Goal: Information Seeking & Learning: Learn about a topic

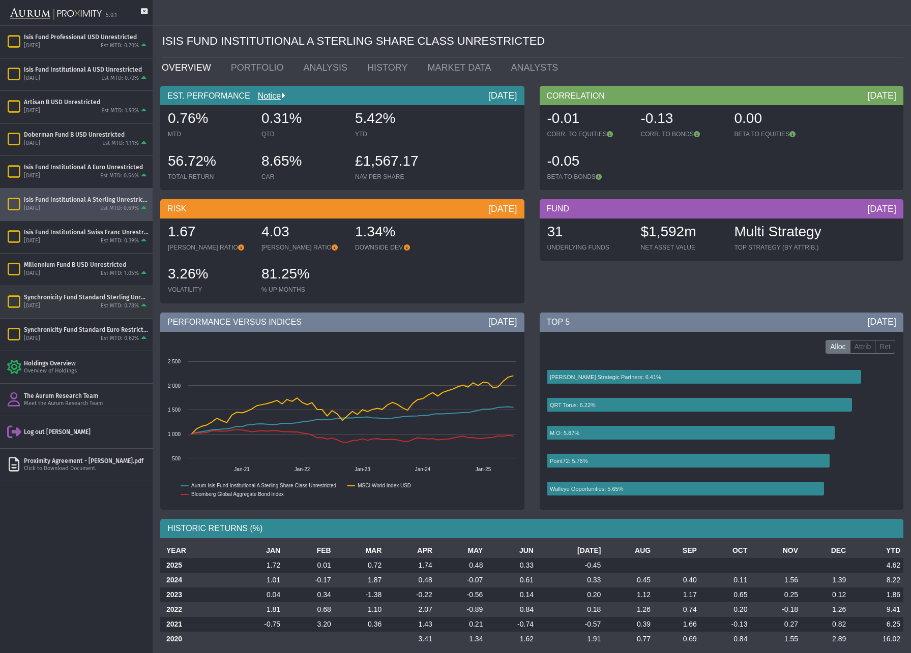
click at [111, 302] on div "Synchronicity Fund Standard Sterling Unrestricted" at bounding box center [86, 297] width 125 height 8
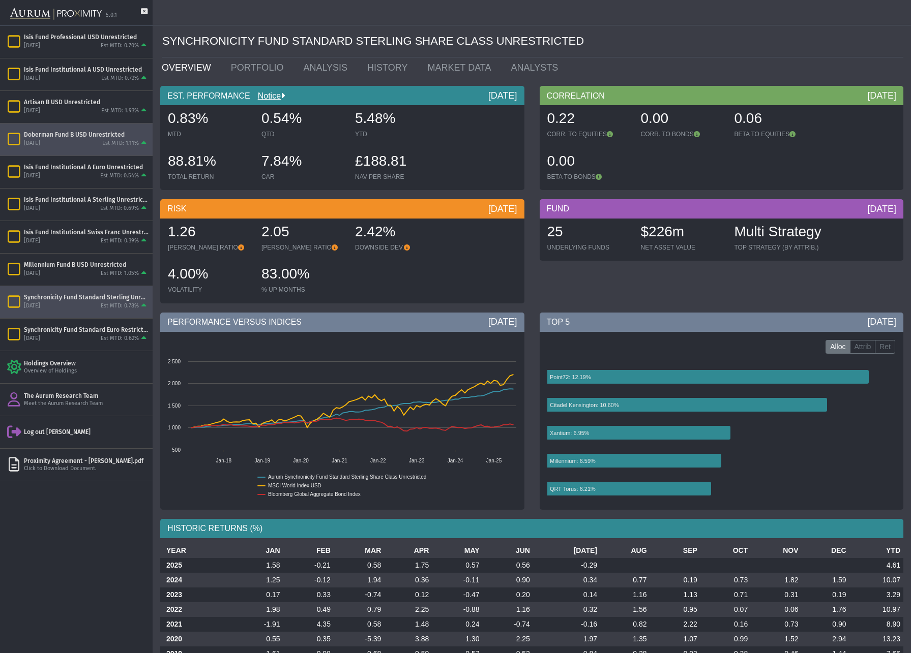
click at [94, 135] on div "Doberman Fund B USD Unrestricted" at bounding box center [86, 135] width 125 height 8
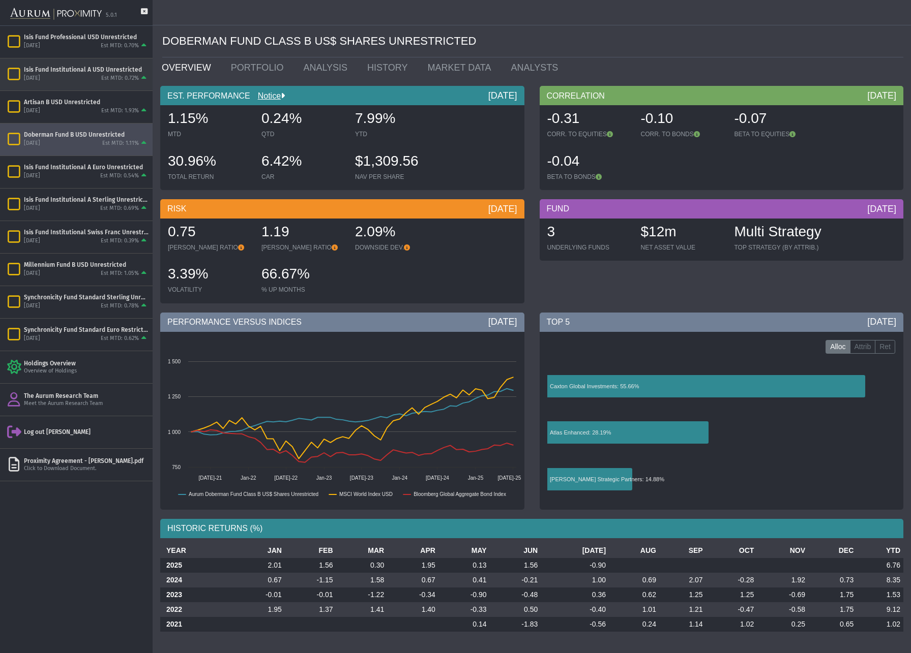
click at [75, 70] on div "Isis Fund Institutional A USD Unrestricted" at bounding box center [86, 70] width 125 height 8
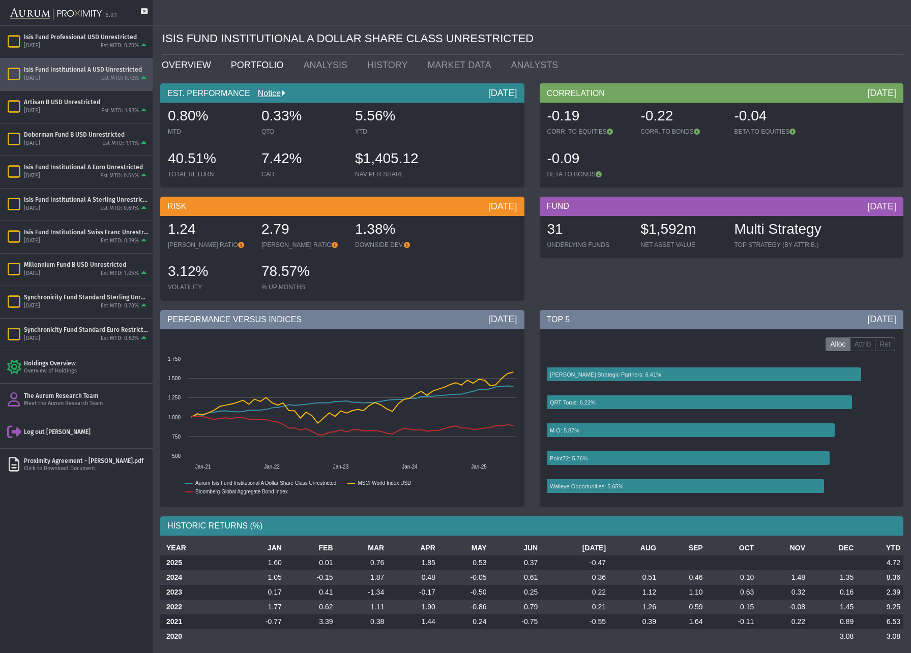
click at [253, 66] on link "PORTFOLIO" at bounding box center [259, 65] width 73 height 20
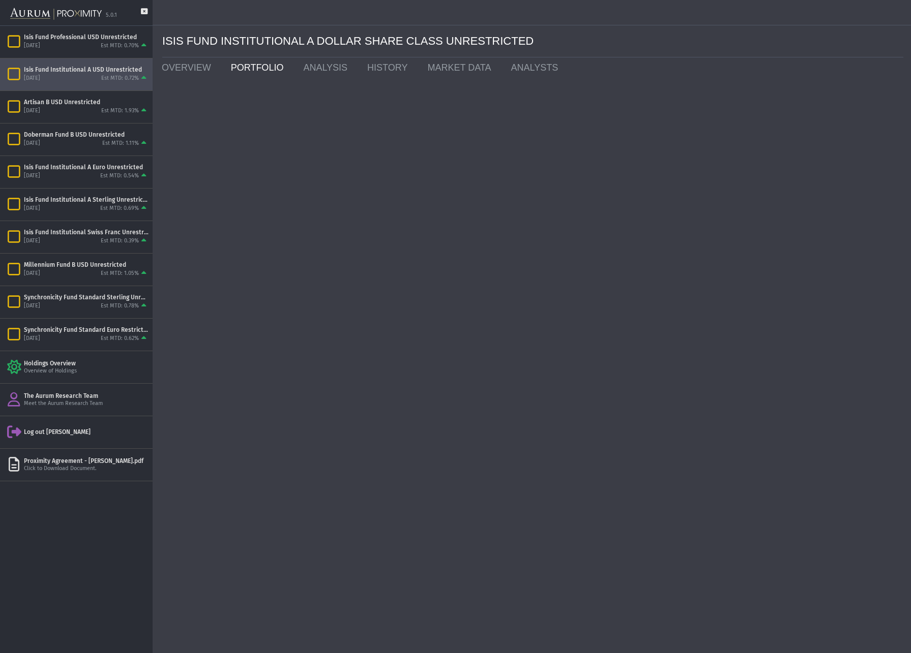
click at [254, 62] on link "PORTFOLIO" at bounding box center [259, 67] width 73 height 20
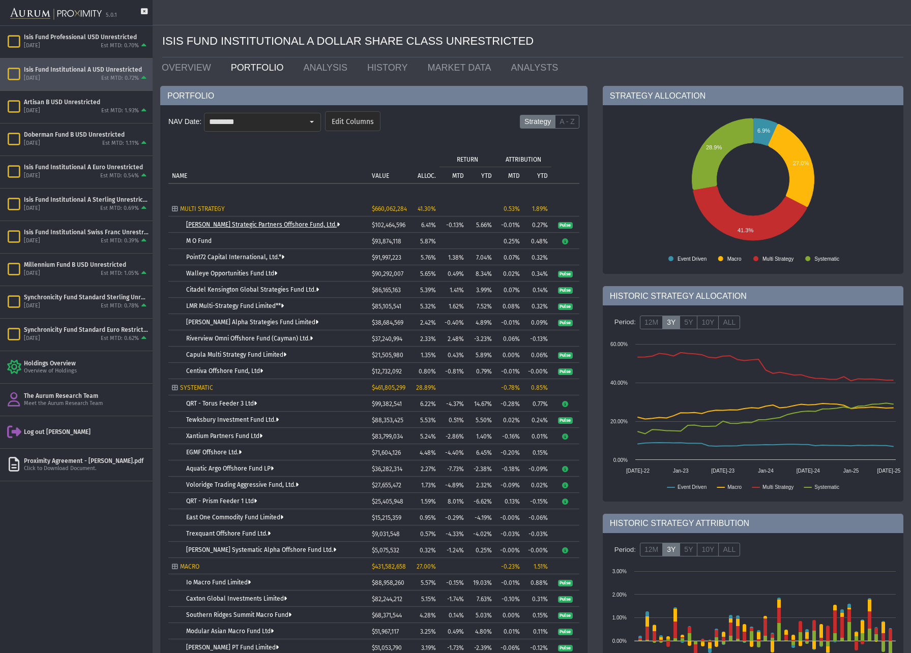
click at [230, 223] on link "[PERSON_NAME] Strategic Partners Offshore Fund, Ltd." at bounding box center [263, 224] width 154 height 7
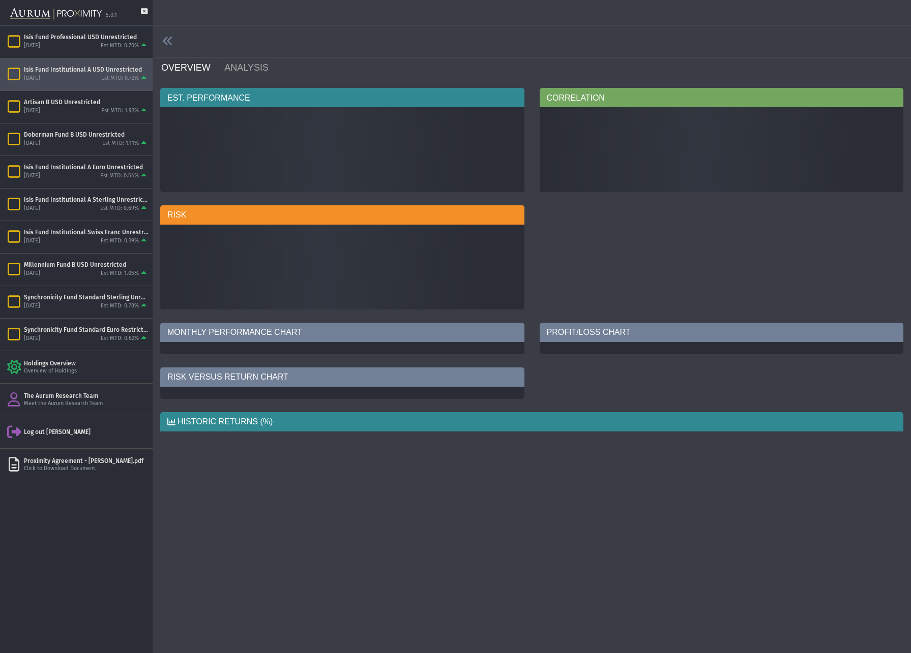
click at [230, 223] on div "RISK" at bounding box center [342, 214] width 364 height 19
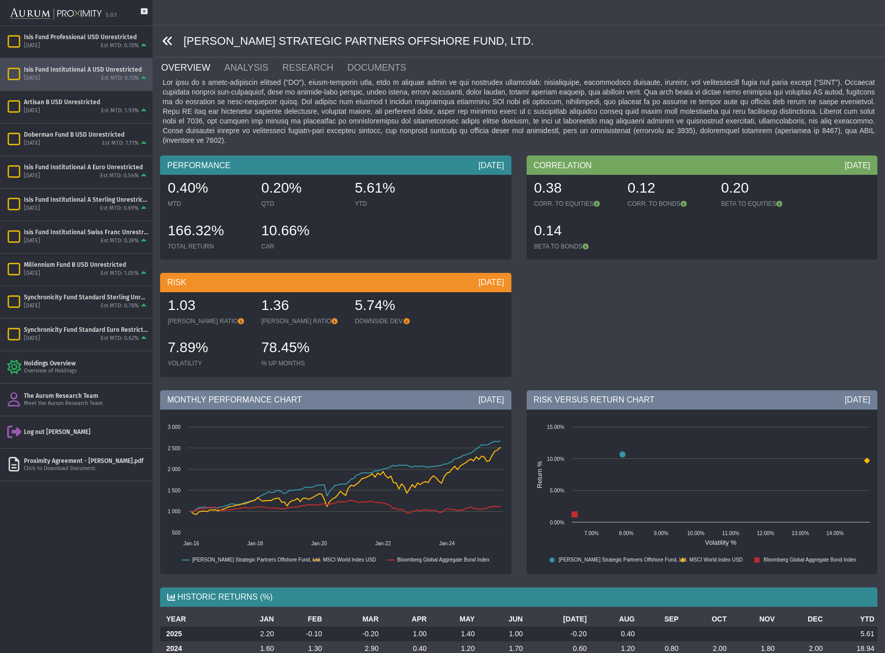
click at [167, 38] on icon at bounding box center [167, 41] width 11 height 11
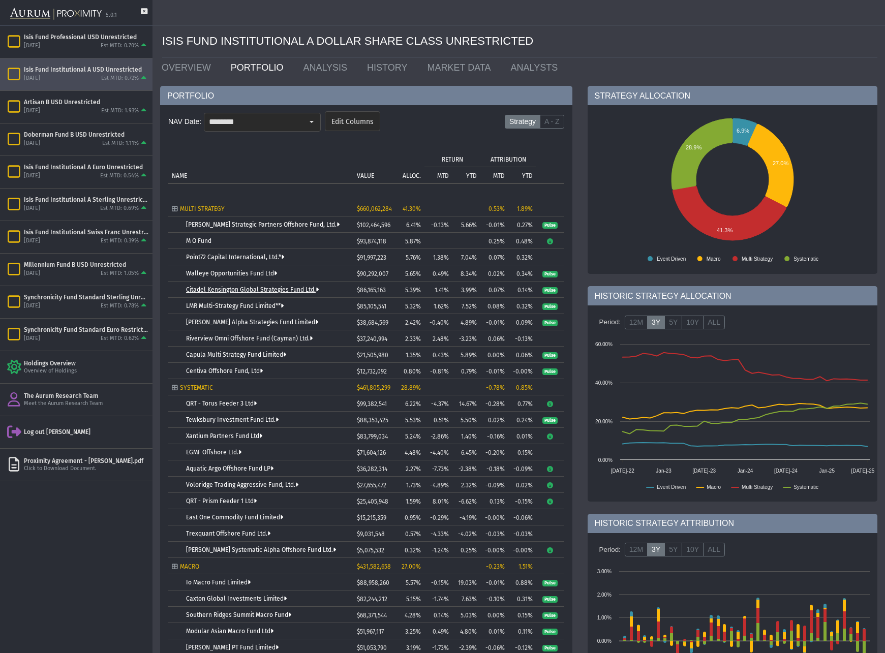
click at [223, 288] on link "Citadel Kensington Global Strategies Fund Ltd." at bounding box center [252, 289] width 133 height 7
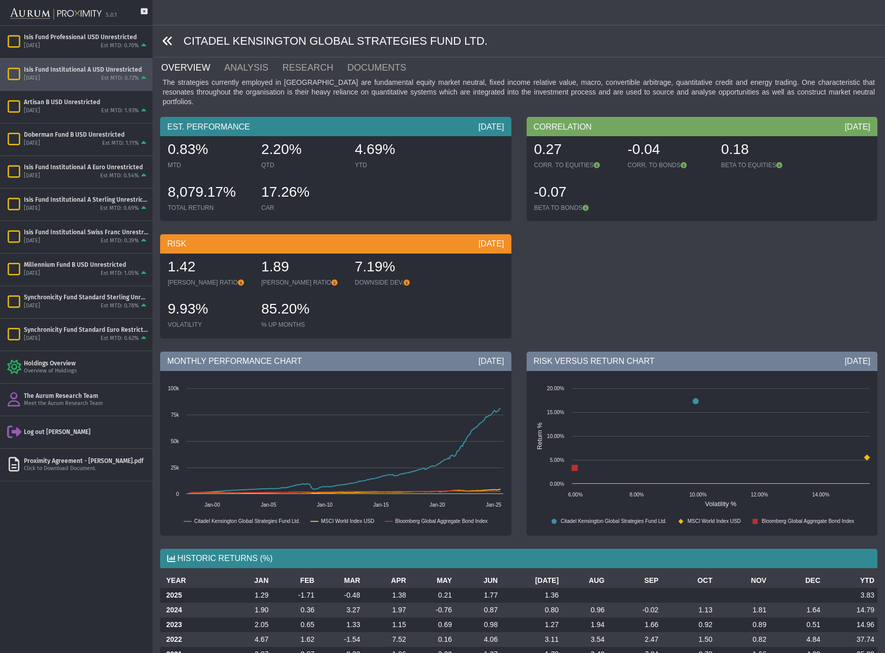
click at [169, 40] on icon at bounding box center [167, 41] width 11 height 11
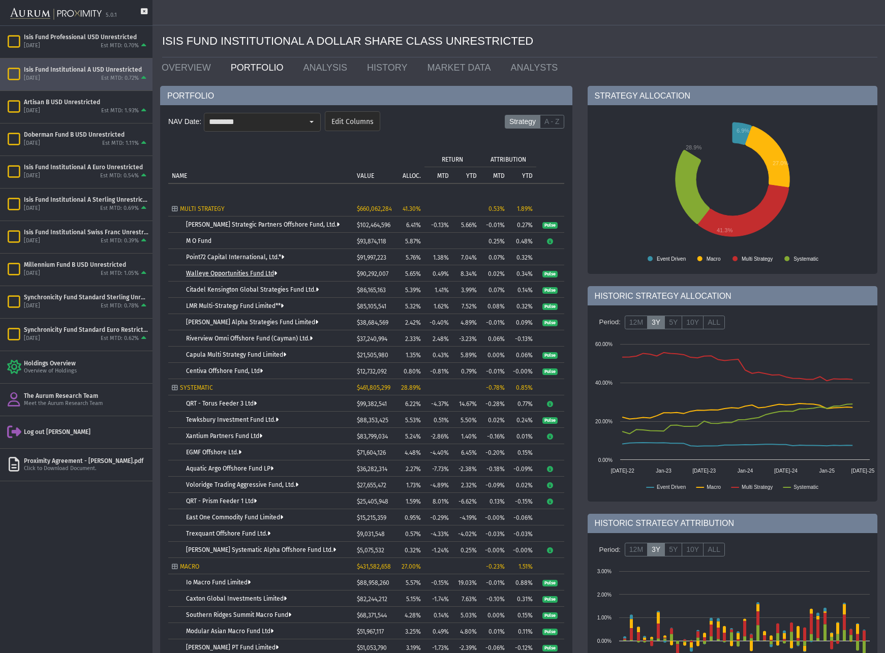
click at [205, 271] on link "Walleye Opportunities Fund Ltd" at bounding box center [231, 273] width 91 height 7
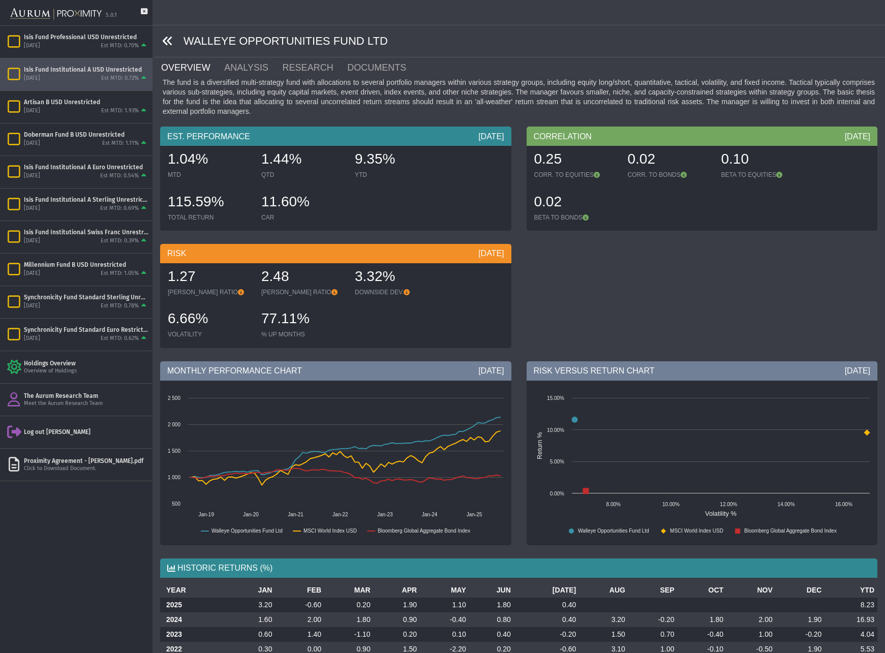
click at [166, 41] on icon at bounding box center [167, 41] width 11 height 11
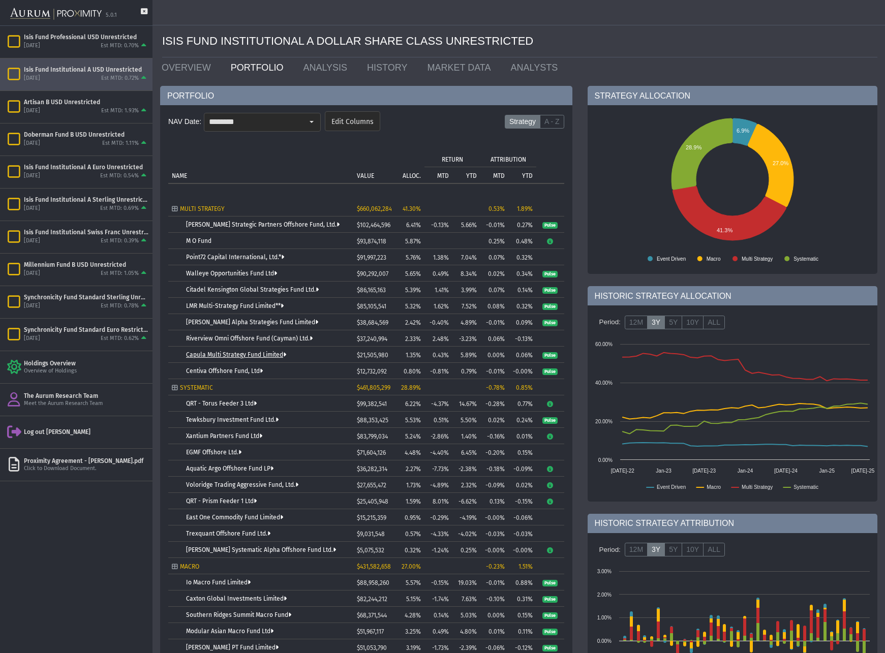
click at [237, 354] on link "Capula Multi Strategy Fund Limited" at bounding box center [236, 354] width 100 height 7
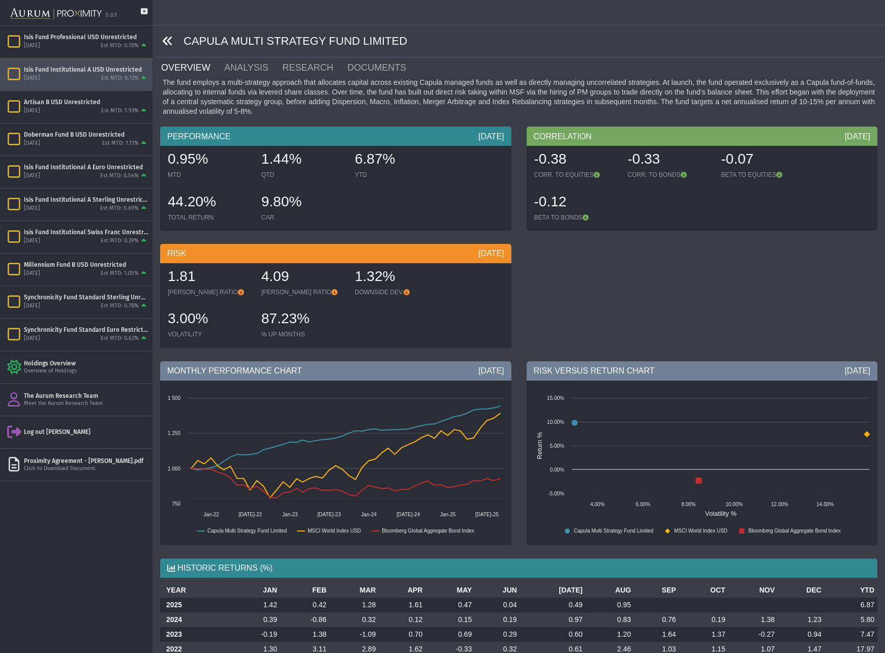
click at [166, 38] on icon at bounding box center [167, 41] width 11 height 11
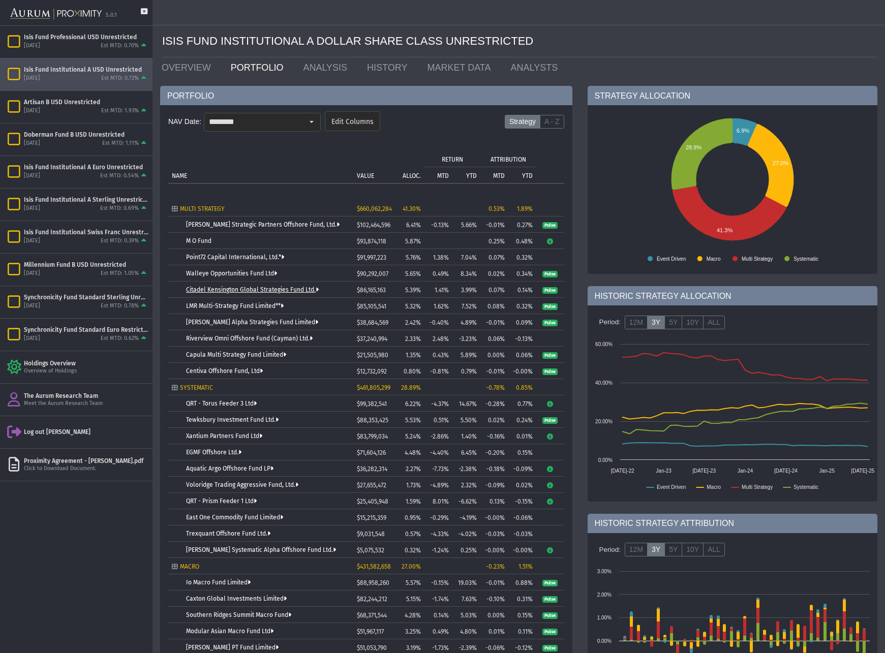
click at [229, 289] on link "Citadel Kensington Global Strategies Fund Ltd." at bounding box center [252, 289] width 133 height 7
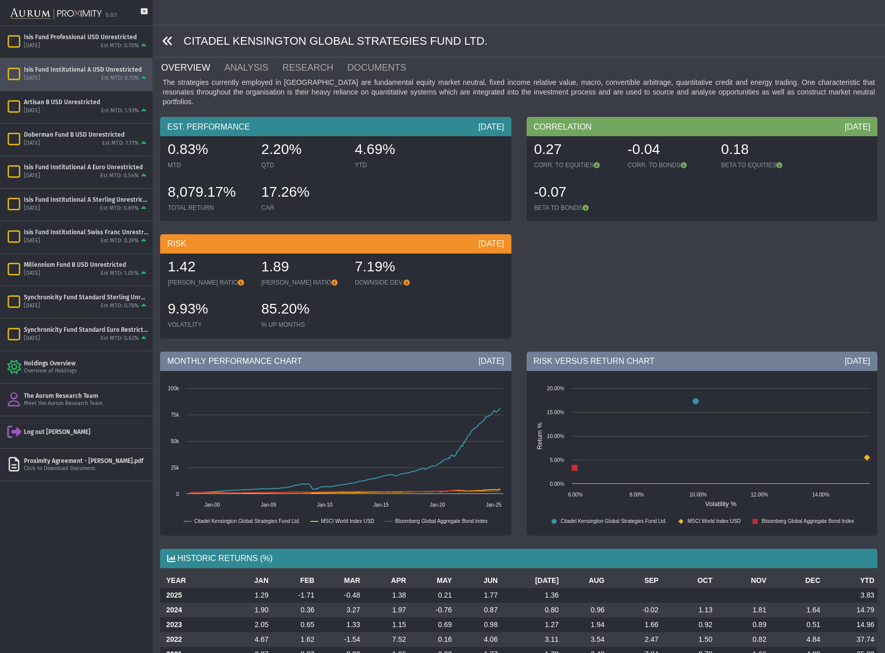
click at [167, 38] on icon at bounding box center [167, 41] width 11 height 11
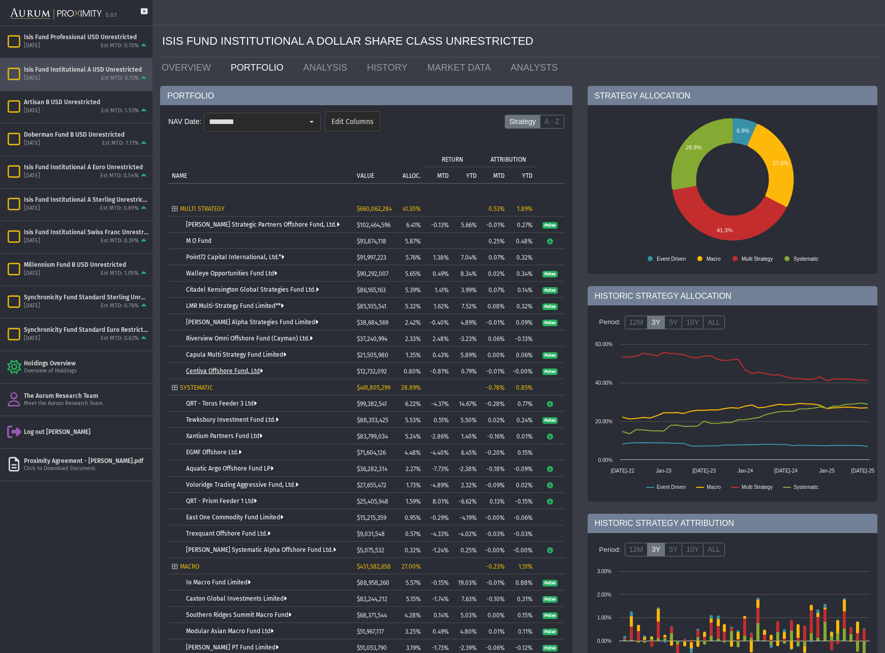
click at [222, 370] on link "Centiva Offshore Fund, Ltd" at bounding box center [224, 371] width 77 height 7
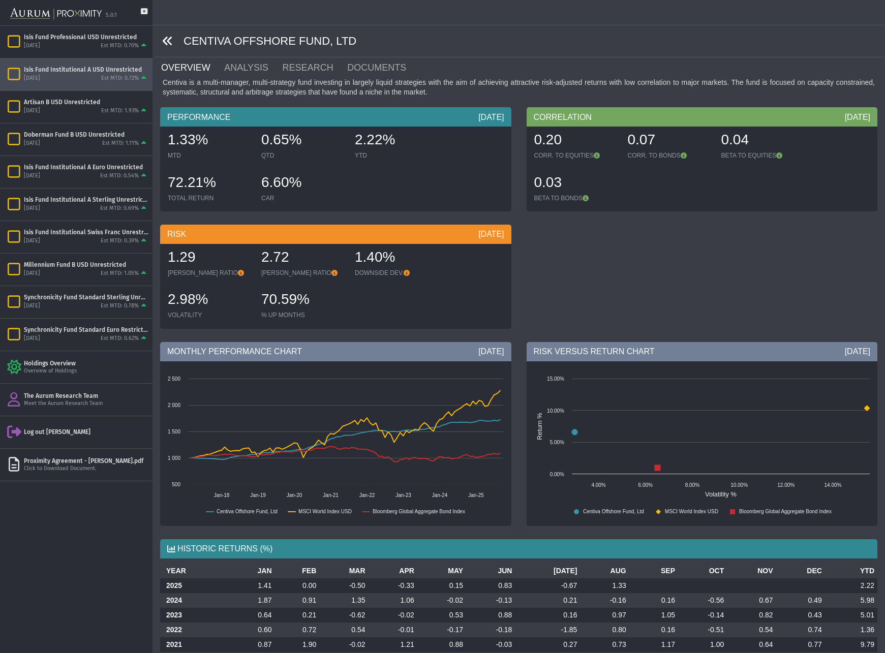
click at [169, 40] on icon at bounding box center [167, 41] width 11 height 11
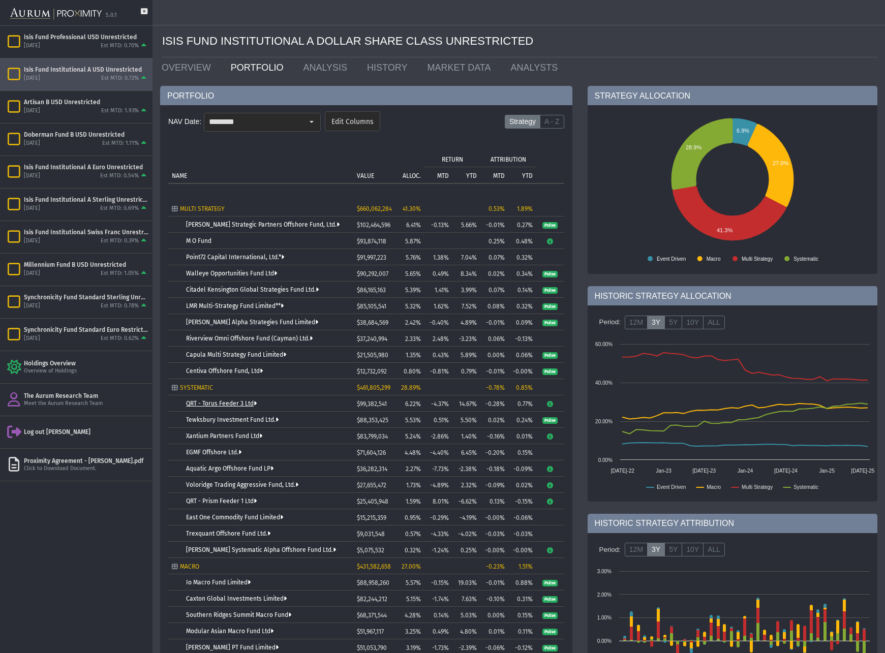
click at [216, 404] on link "QRT - Torus Feeder 3 Ltd" at bounding box center [221, 403] width 71 height 7
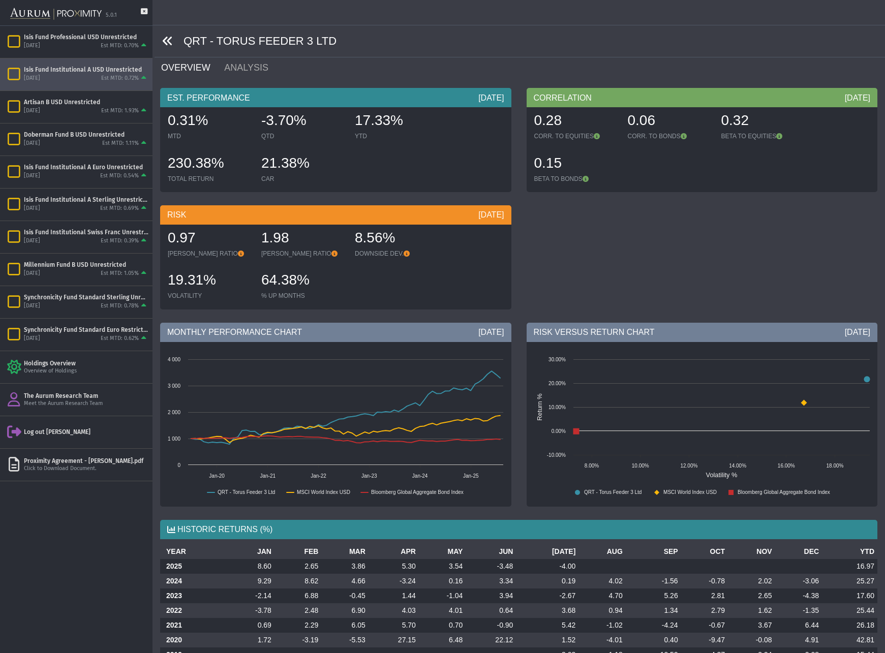
click at [166, 37] on icon at bounding box center [167, 41] width 11 height 11
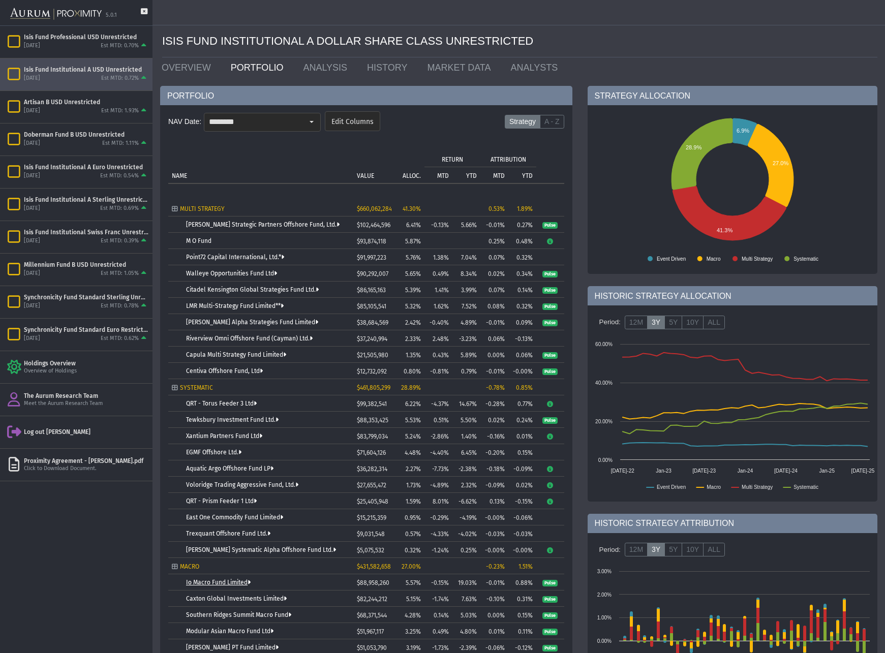
click at [237, 584] on link "Io Macro Fund Limited" at bounding box center [218, 582] width 65 height 7
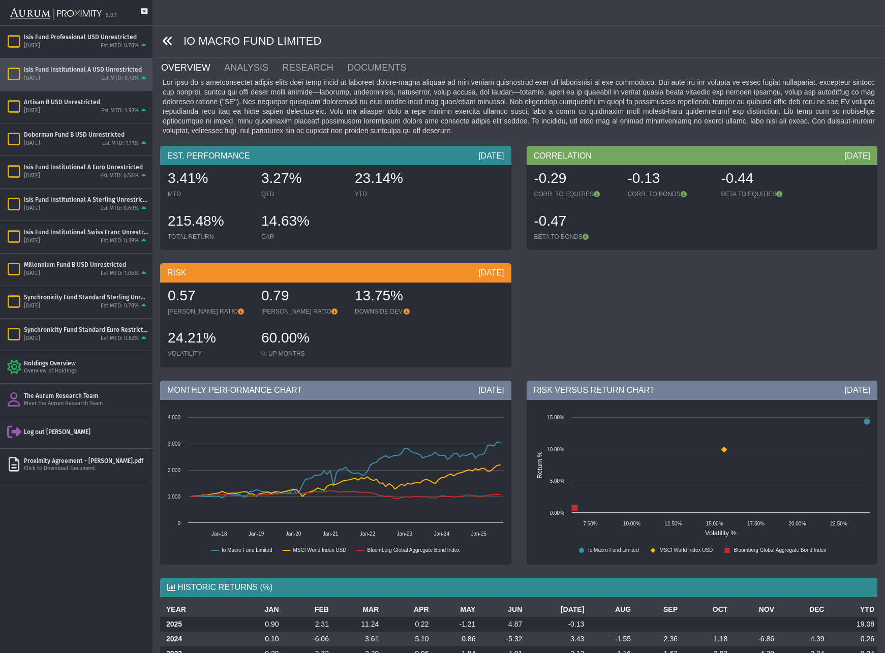
click at [165, 40] on icon at bounding box center [167, 41] width 11 height 11
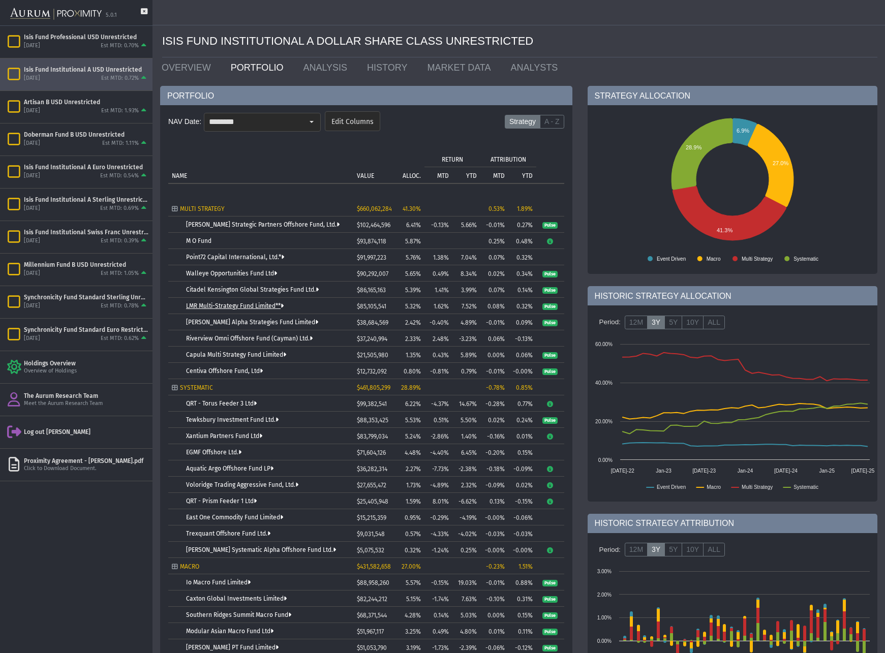
click at [224, 305] on link "LMR Multi-Strategy Fund Limited**" at bounding box center [235, 306] width 98 height 7
